Goal: Task Accomplishment & Management: Manage account settings

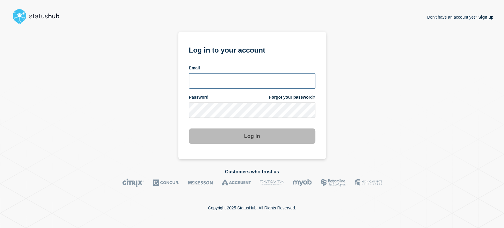
click at [231, 81] on input "email input" at bounding box center [252, 80] width 126 height 15
type input "sean.webb@conexon.us"
click at [189, 128] on button "Log in" at bounding box center [252, 135] width 126 height 15
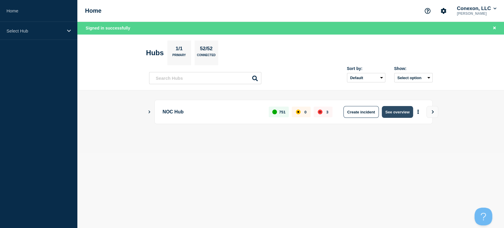
click at [393, 114] on button "See overview" at bounding box center [397, 112] width 31 height 12
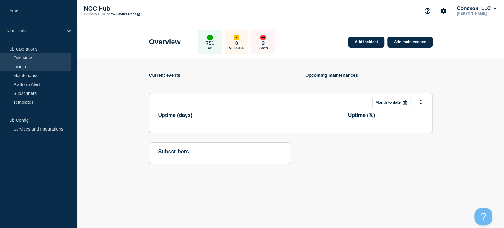
click at [35, 63] on link "Incident" at bounding box center [35, 66] width 71 height 9
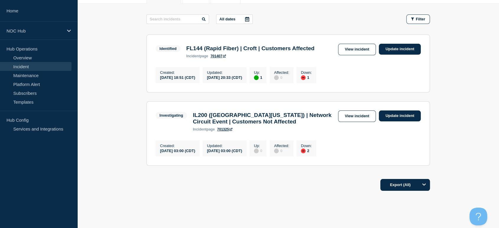
scroll to position [77, 0]
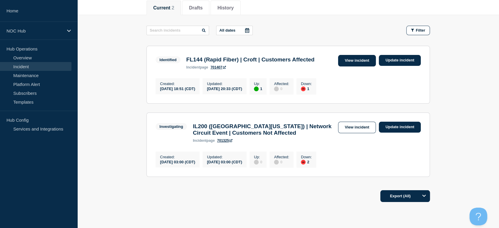
click at [351, 63] on link "View incident" at bounding box center [357, 61] width 38 height 12
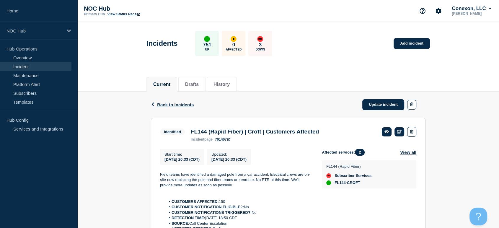
scroll to position [66, 0]
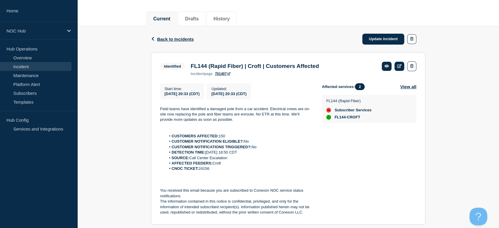
drag, startPoint x: 210, startPoint y: 172, endPoint x: 200, endPoint y: 172, distance: 10.0
click at [200, 171] on li "CNOC TICKET: 24156" at bounding box center [239, 168] width 147 height 5
click at [273, 155] on li "DETECTION TIME: 2025-08-16 at 18:50 CDT" at bounding box center [239, 152] width 147 height 5
click at [313, 35] on div "Back Back to Incidents Update incident" at bounding box center [288, 39] width 275 height 26
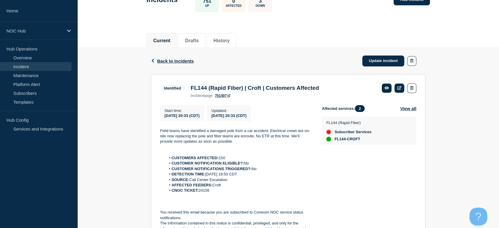
scroll to position [0, 0]
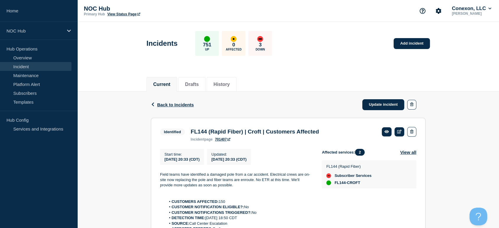
click at [36, 66] on link "Incident" at bounding box center [35, 66] width 71 height 9
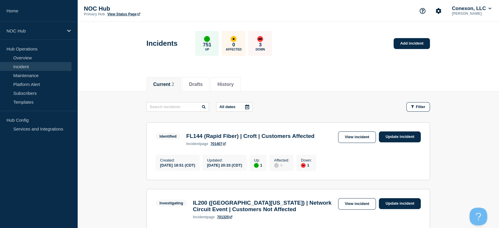
scroll to position [98, 0]
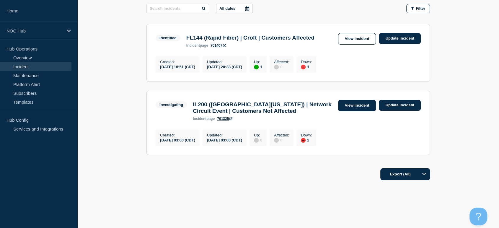
click at [359, 106] on link "View incident" at bounding box center [357, 106] width 38 height 12
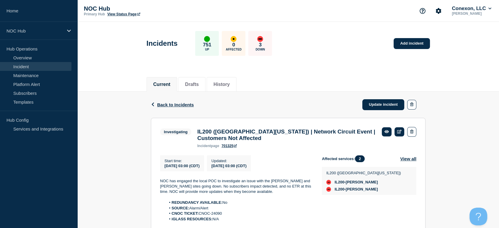
scroll to position [25, 0]
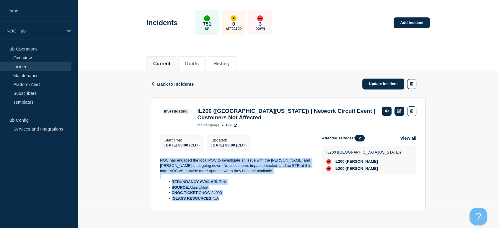
drag, startPoint x: 234, startPoint y: 200, endPoint x: 151, endPoint y: 155, distance: 94.0
click at [151, 155] on section "Investigating IL200 (Southern Illinois) | Network Circuit Event | Customers Not…" at bounding box center [288, 153] width 275 height 113
copy div "NOC has engaged the local POC to investigate an issue with the Schlenker and Kr…"
click at [365, 80] on link "Update incident" at bounding box center [383, 84] width 42 height 11
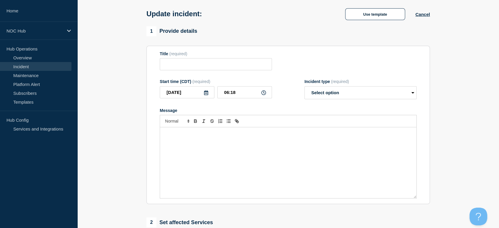
type input "IL200 ([GEOGRAPHIC_DATA][US_STATE]) | Network Circuit Event | Customers Not Aff…"
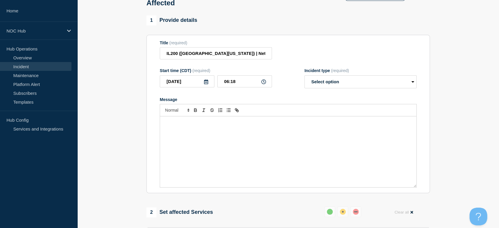
scroll to position [90, 0]
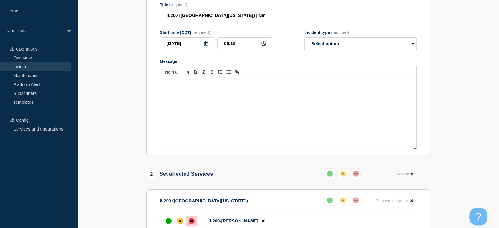
click at [278, 100] on div "Message" at bounding box center [288, 113] width 256 height 71
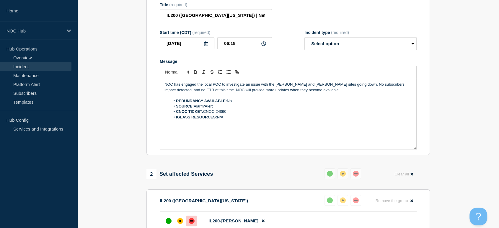
click at [350, 30] on div "Incident type (required)" at bounding box center [361, 32] width 112 height 5
click at [349, 37] on select "Select option Investigating Identified Monitoring Resolved" at bounding box center [361, 43] width 112 height 13
select select "investigating"
click at [305, 37] on select "Select option Investigating Identified Monitoring Resolved" at bounding box center [361, 43] width 112 height 13
drag, startPoint x: 196, startPoint y: 80, endPoint x: 182, endPoint y: 80, distance: 13.9
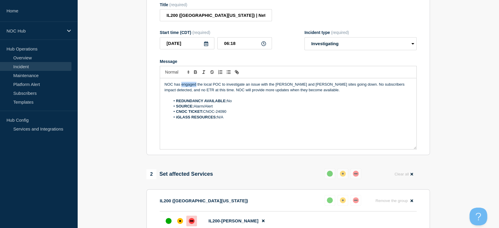
click at [182, 82] on p "NOC has engaged the local POC to investigate an issue with the Schlenker and Kr…" at bounding box center [289, 87] width 248 height 11
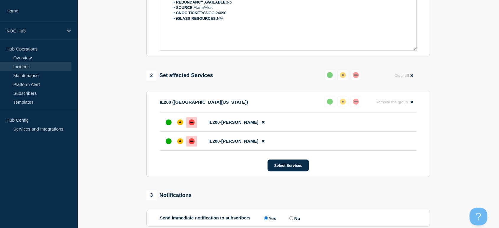
scroll to position [254, 0]
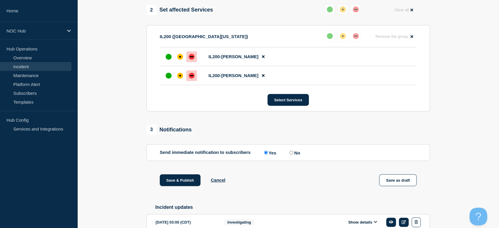
click at [295, 150] on label "No" at bounding box center [294, 153] width 12 height 6
click at [293, 151] on input "No" at bounding box center [291, 153] width 4 height 4
radio input "true"
radio input "false"
click at [163, 177] on button "Save & Publish" at bounding box center [180, 180] width 41 height 12
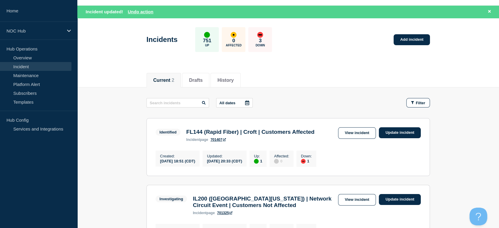
scroll to position [33, 0]
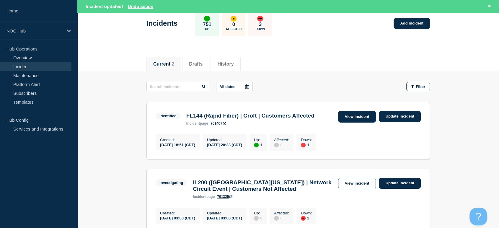
click at [358, 119] on link "View incident" at bounding box center [357, 117] width 38 height 12
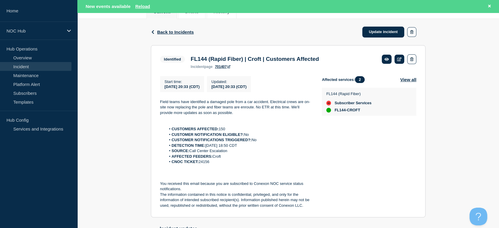
scroll to position [131, 0]
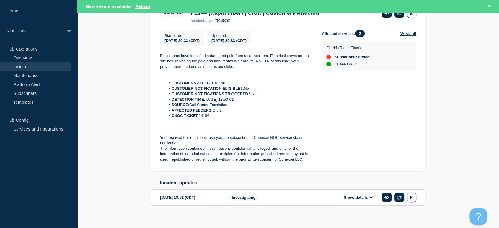
drag, startPoint x: 156, startPoint y: 53, endPoint x: 224, endPoint y: 119, distance: 94.2
click at [224, 119] on section "Identified FL144 (Rapid Fiber) | Croft | Customers Affected incident page 70140…" at bounding box center [288, 85] width 275 height 172
copy div "Field teams have identified a damaged pole from a car accident. Electrical crew…"
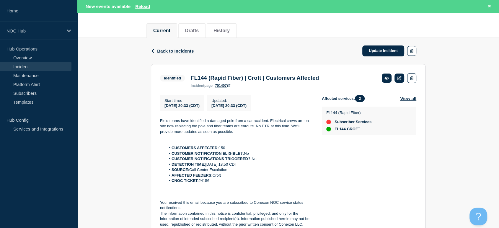
scroll to position [66, 0]
click at [382, 50] on link "Update incident" at bounding box center [383, 51] width 42 height 11
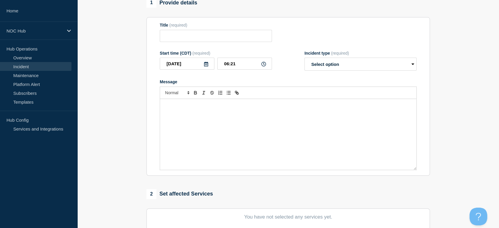
type input "FL144 (Rapid Fiber) | Croft | Customers Affected"
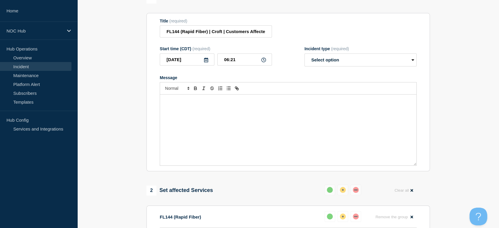
click at [176, 127] on div "Message" at bounding box center [288, 130] width 256 height 71
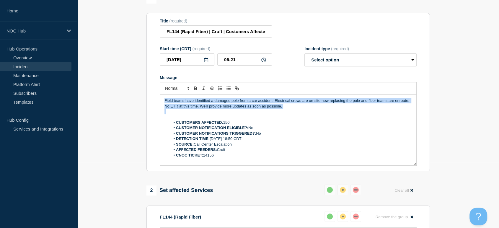
drag, startPoint x: 294, startPoint y: 111, endPoint x: 151, endPoint y: 103, distance: 143.2
click at [151, 103] on section "Title (required) FL144 (Rapid Fiber) | Croft | Customers Affected Start time (C…" at bounding box center [289, 92] width 284 height 159
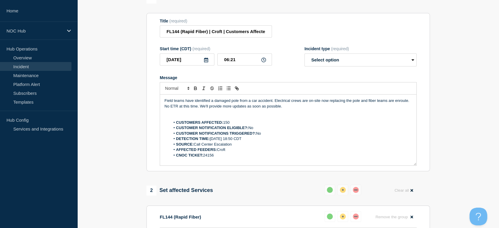
click at [199, 120] on p "Message" at bounding box center [289, 117] width 248 height 5
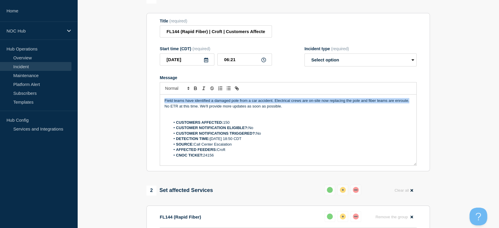
drag, startPoint x: 179, startPoint y: 111, endPoint x: 150, endPoint y: 98, distance: 31.2
click at [150, 98] on section "Title (required) FL144 (Rapid Fiber) | Croft | Customers Affected Start time (C…" at bounding box center [289, 92] width 284 height 159
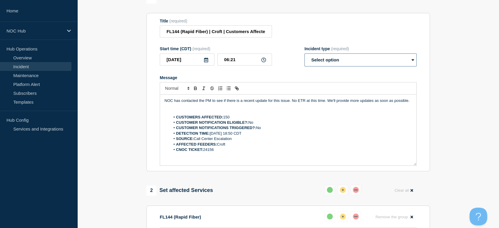
click at [333, 61] on select "Select option Investigating Identified Monitoring Resolved" at bounding box center [361, 59] width 112 height 13
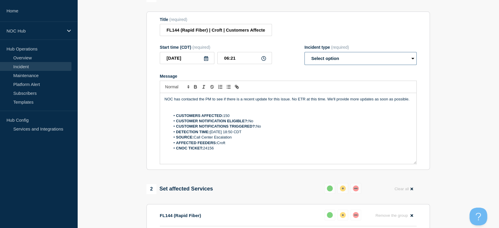
scroll to position [66, 0]
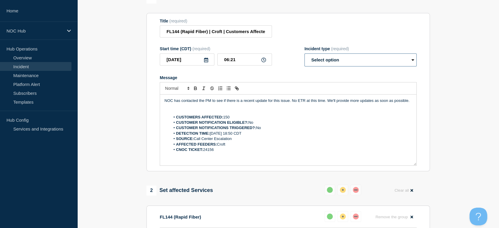
click at [326, 66] on select "Select option Investigating Identified Monitoring Resolved" at bounding box center [361, 59] width 112 height 13
select select "identified"
click at [305, 57] on select "Select option Investigating Identified Monitoring Resolved" at bounding box center [361, 59] width 112 height 13
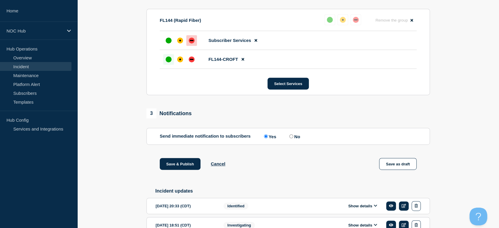
scroll to position [262, 0]
click at [291, 138] on input "No" at bounding box center [291, 136] width 4 height 4
radio input "true"
radio input "false"
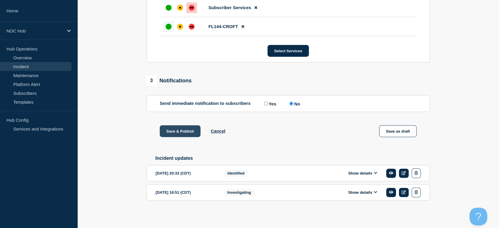
click at [175, 129] on button "Save & Publish" at bounding box center [180, 131] width 41 height 12
